Goal: Navigation & Orientation: Find specific page/section

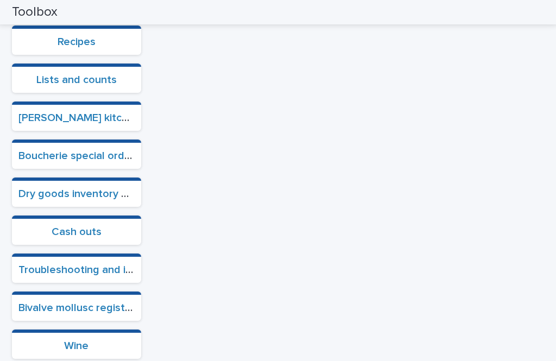
scroll to position [395, 0]
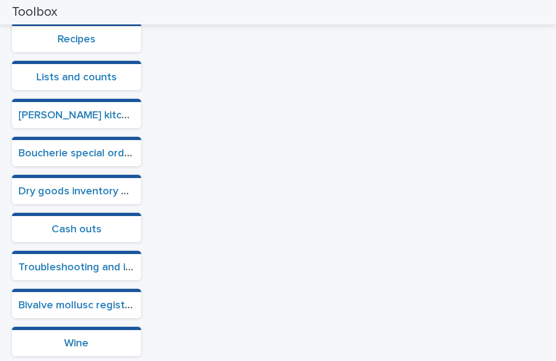
click at [114, 148] on link "Boucherie special orders" at bounding box center [79, 153] width 122 height 11
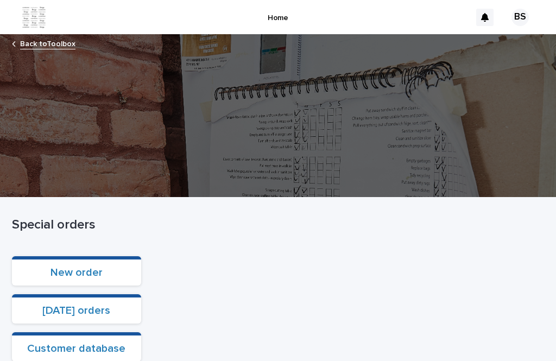
click at [100, 305] on link "[DATE] orders" at bounding box center [76, 310] width 68 height 11
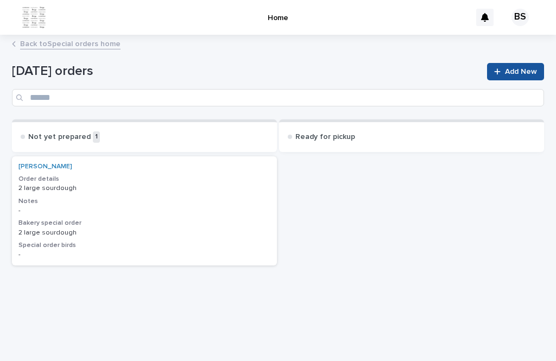
click at [83, 37] on link "Back to Special orders home" at bounding box center [70, 43] width 100 height 12
